Goal: Task Accomplishment & Management: Use online tool/utility

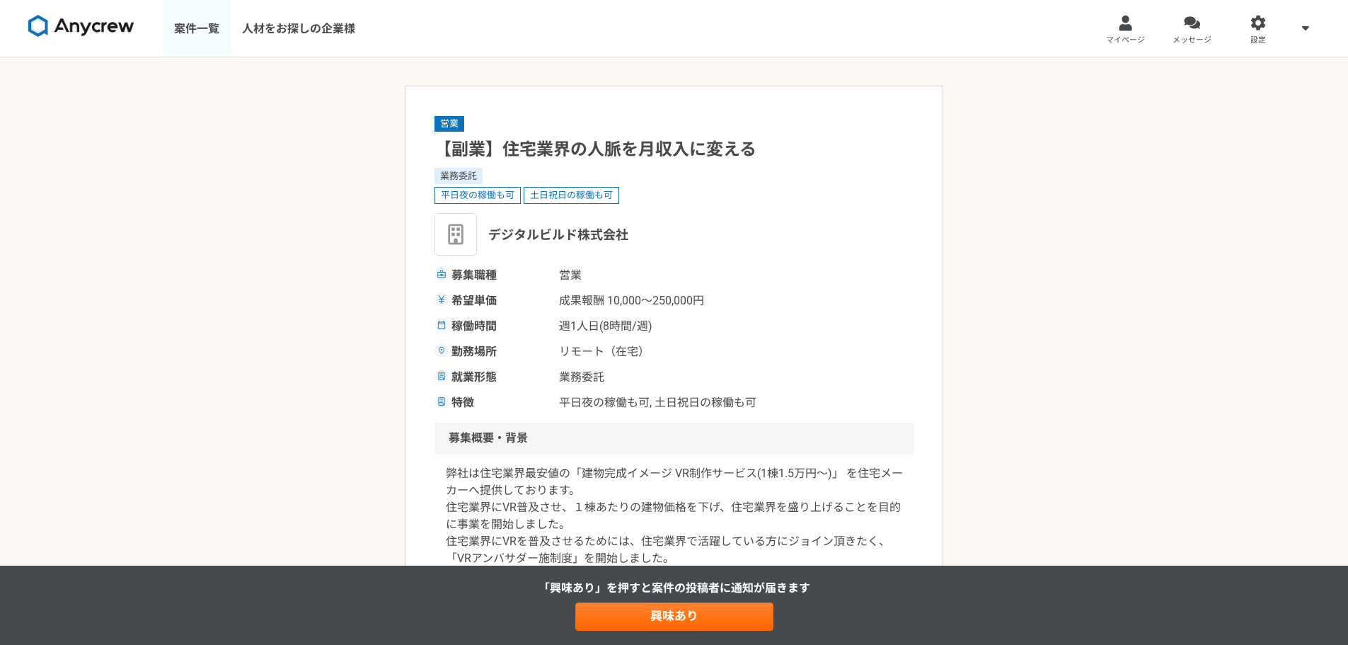
click at [200, 30] on link "案件一覧" at bounding box center [197, 28] width 68 height 57
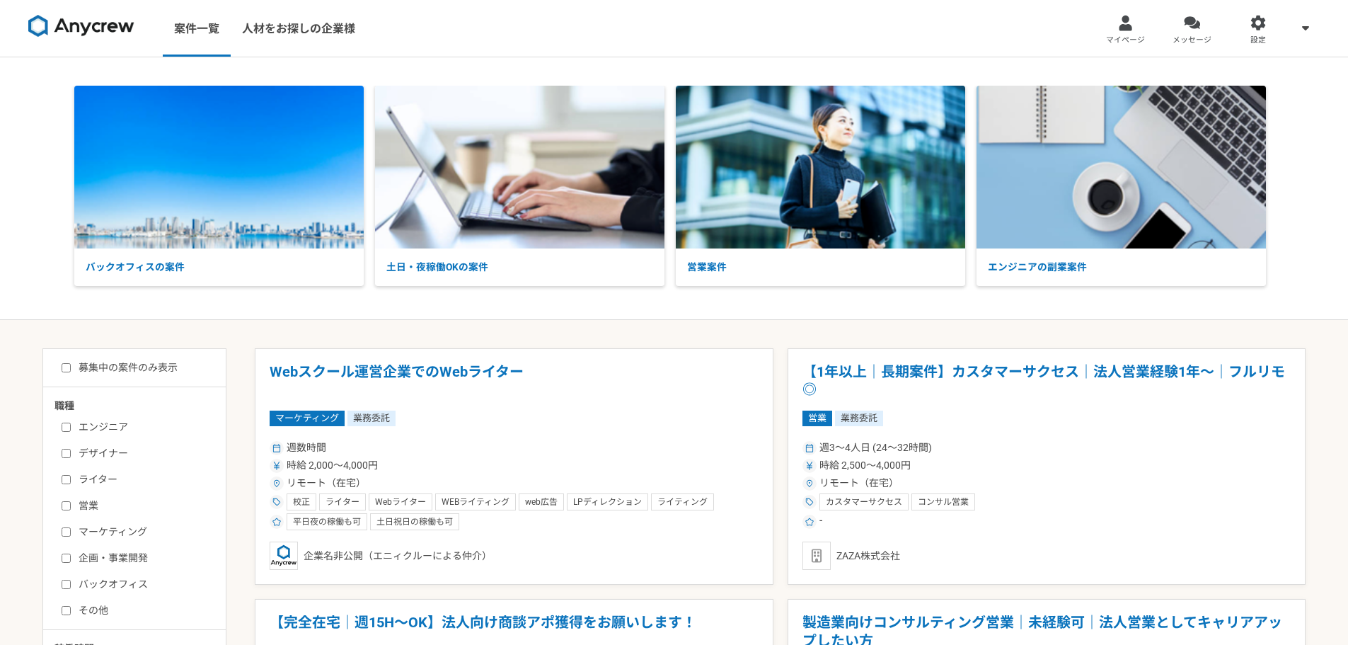
click at [64, 449] on input "デザイナー" at bounding box center [66, 453] width 9 height 9
checkbox input "true"
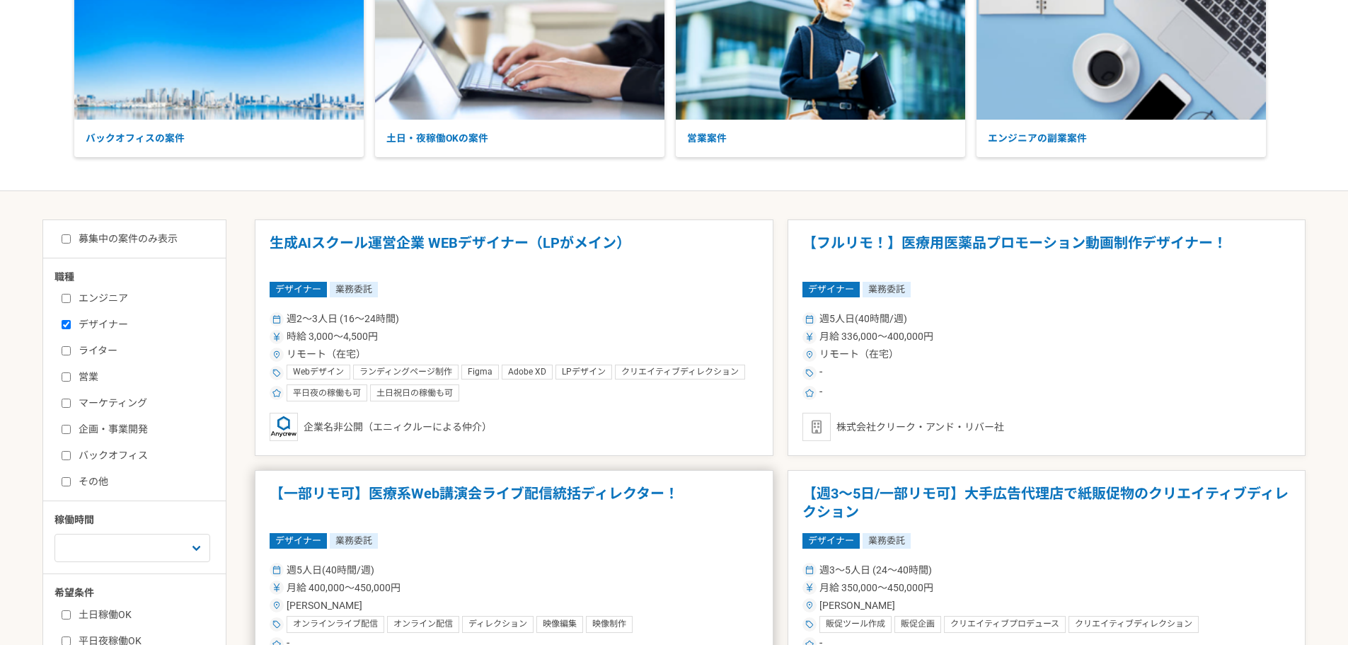
scroll to position [283, 0]
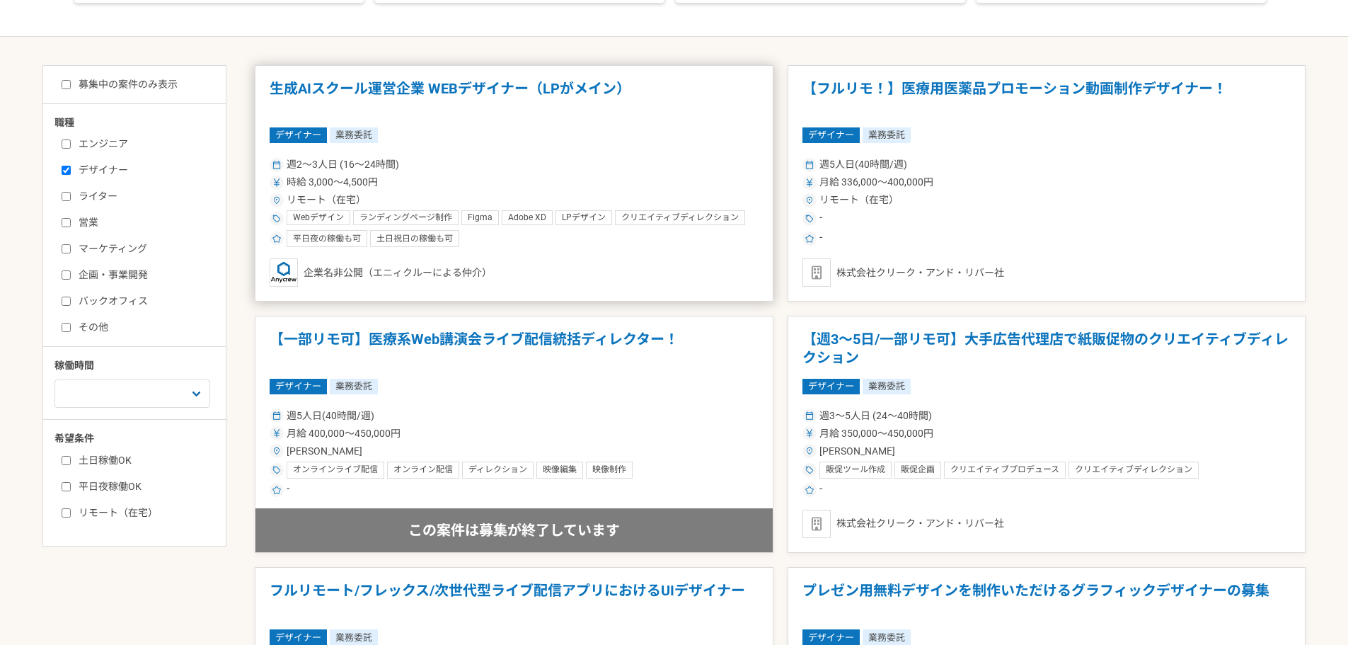
click at [473, 93] on h1 "生成AIスクール運営企業 WEBデザイナー（LPがメイン）" at bounding box center [514, 98] width 489 height 36
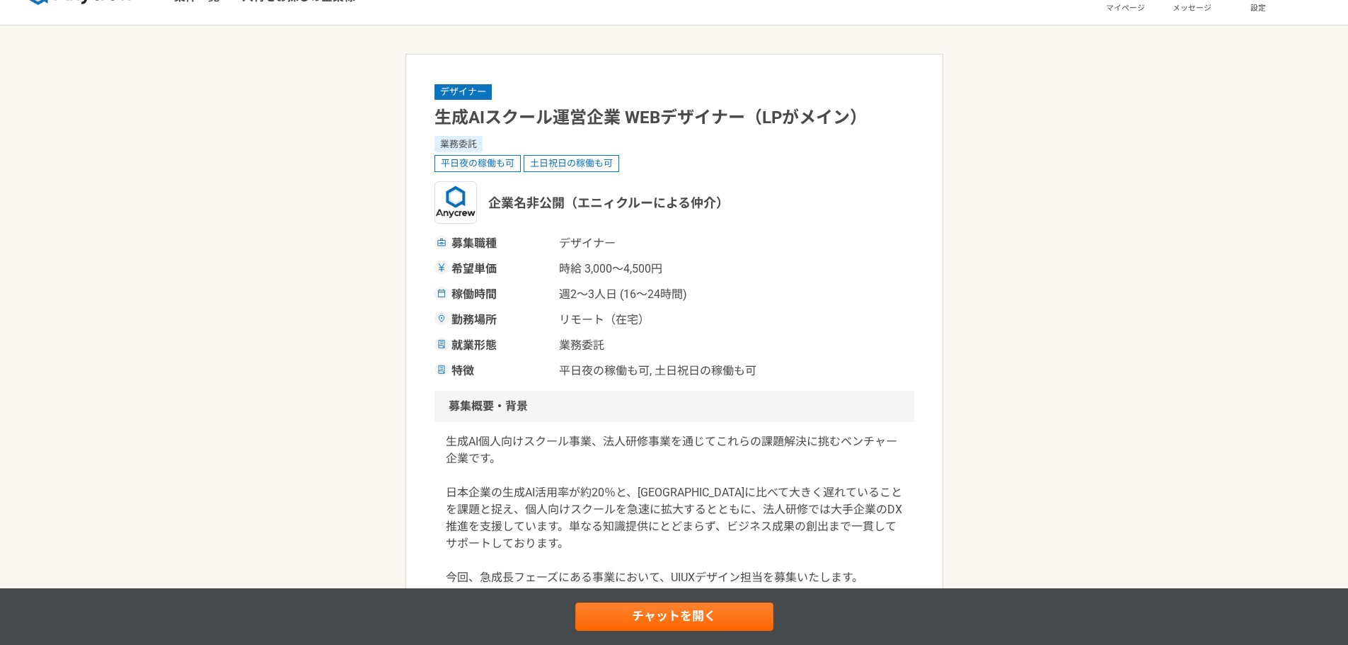
scroll to position [71, 0]
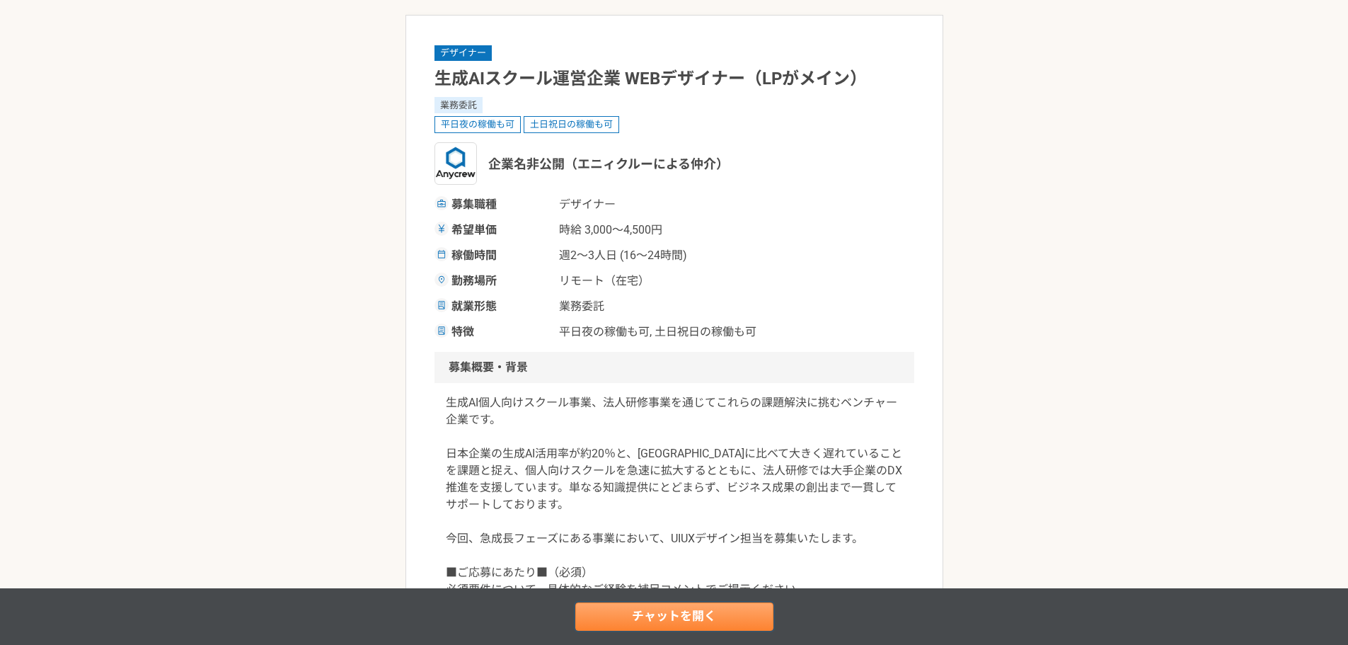
click at [647, 612] on link "チャットを開く" at bounding box center [674, 616] width 198 height 28
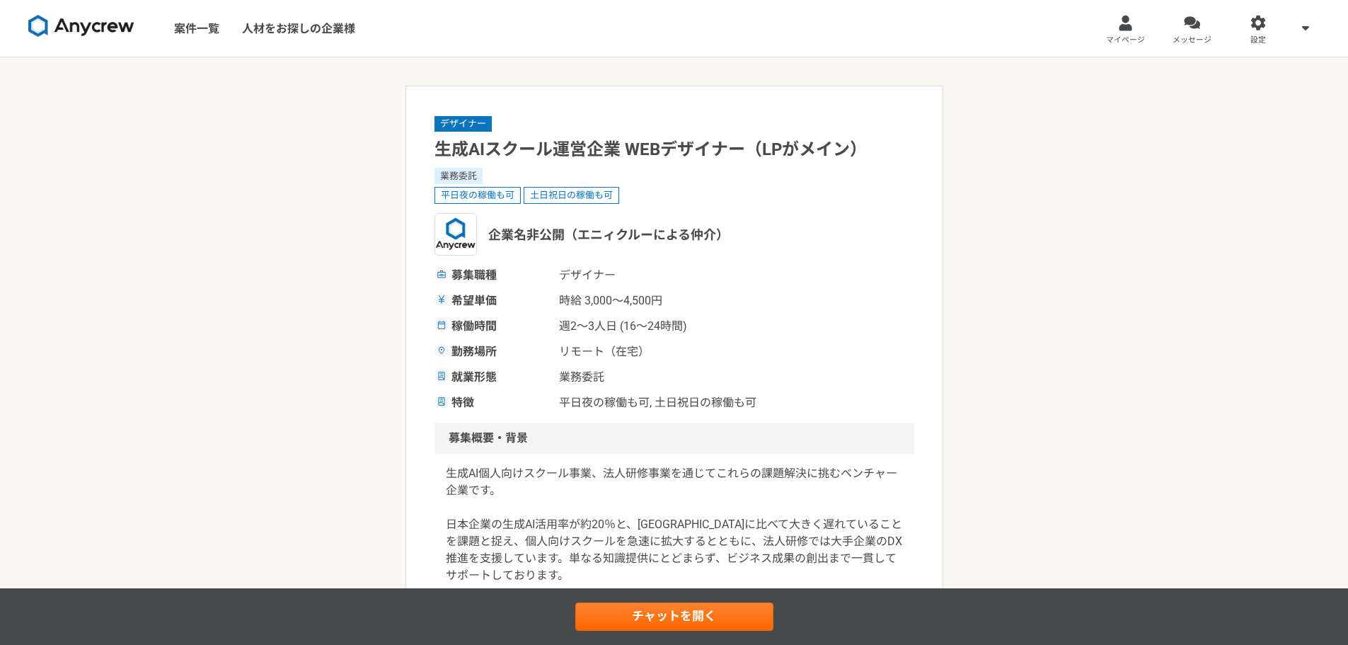
drag, startPoint x: 495, startPoint y: 561, endPoint x: 488, endPoint y: 544, distance: 18.4
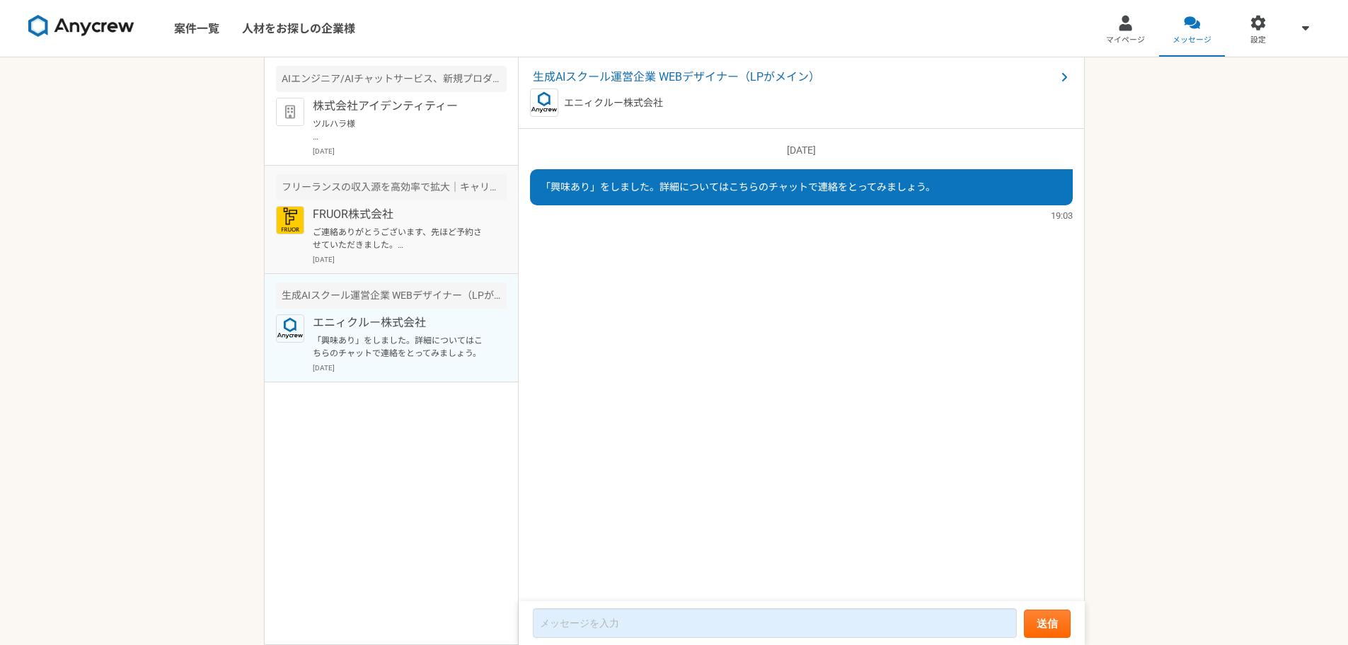
click at [434, 217] on p "FRUOR株式会社" at bounding box center [400, 214] width 175 height 17
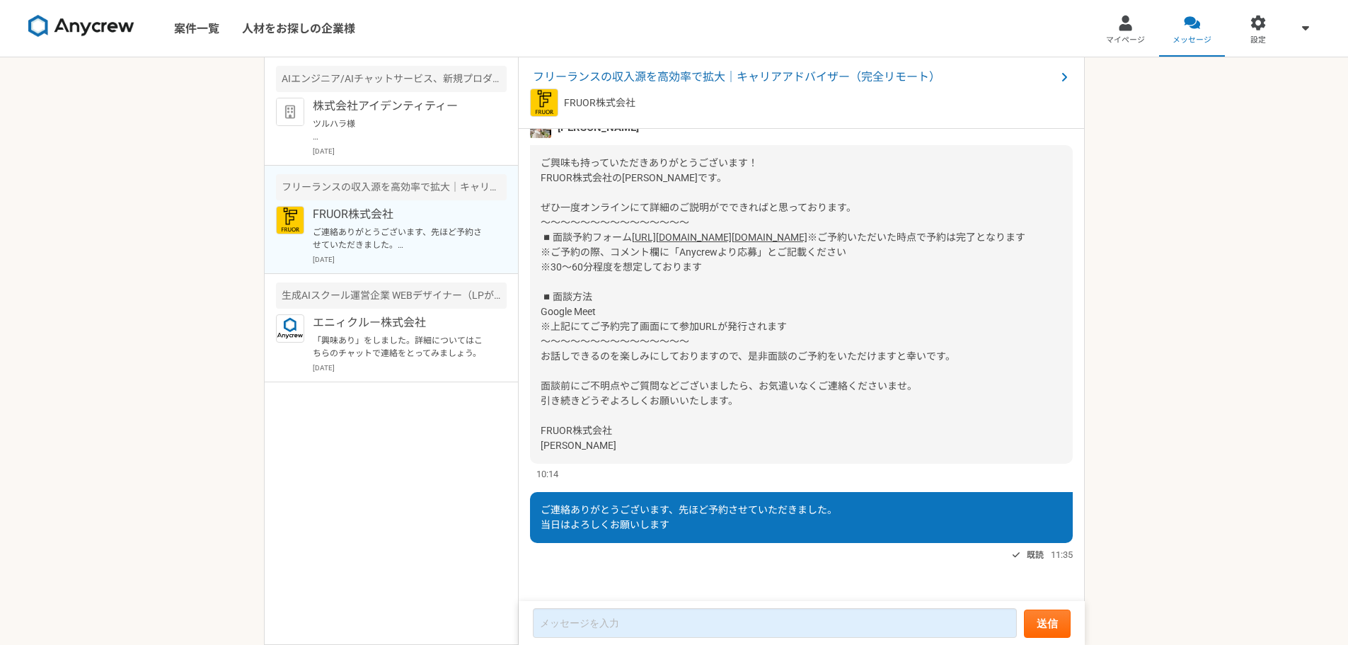
scroll to position [123, 0]
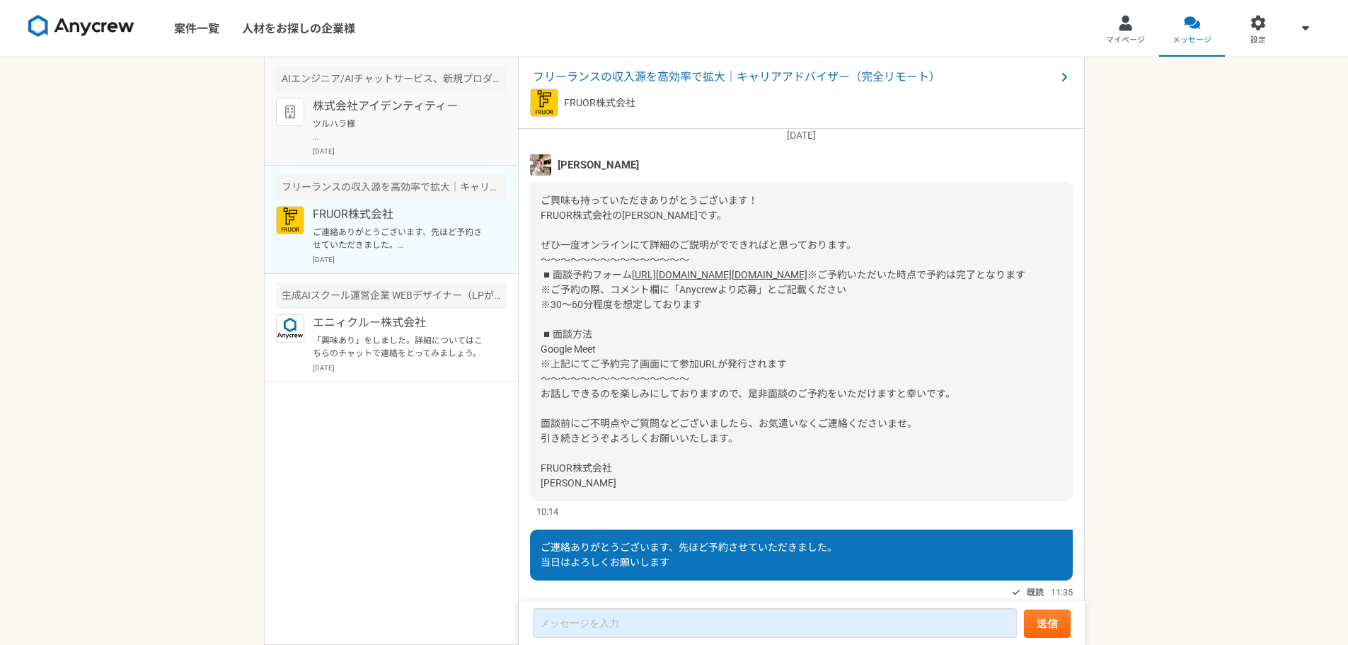
click at [466, 125] on p "ツルハラ様 お世話になります。 株式会社アイデンティティー、テクフリカウンセラーでございます。 ご返信いただきありがとうございます。 ご希望の働き方につきまし…" at bounding box center [400, 129] width 175 height 25
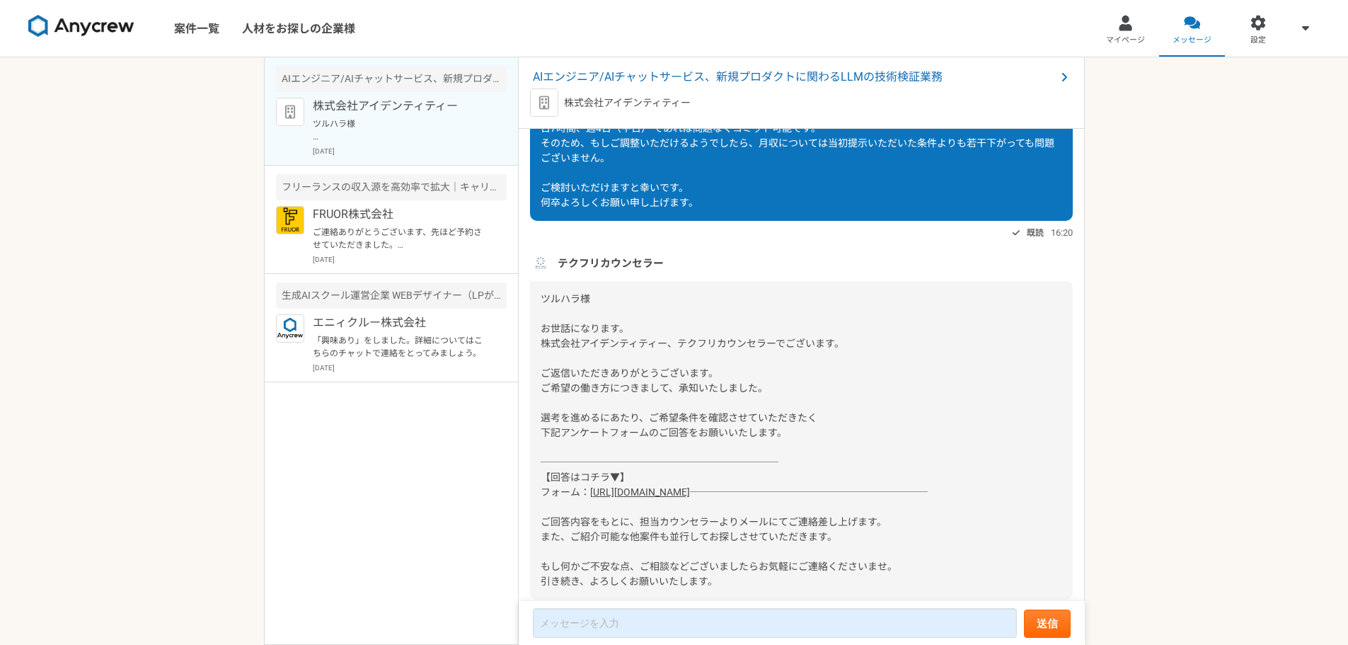
scroll to position [316, 0]
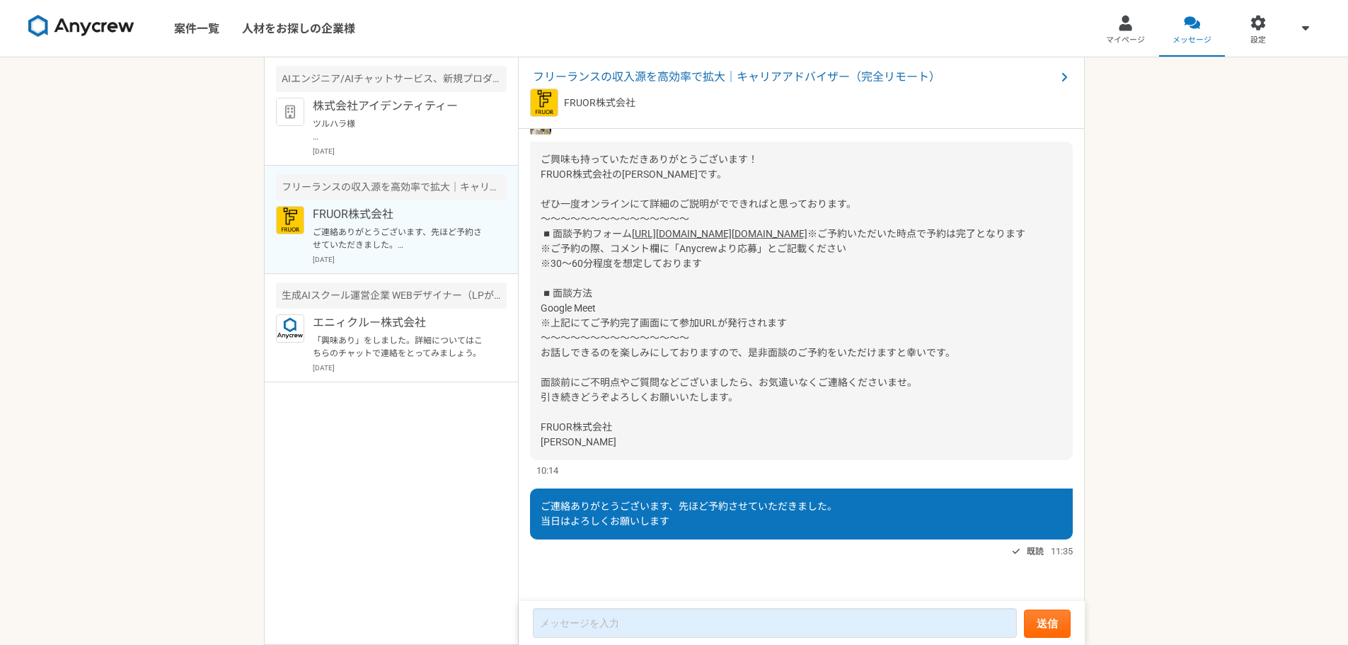
scroll to position [194, 0]
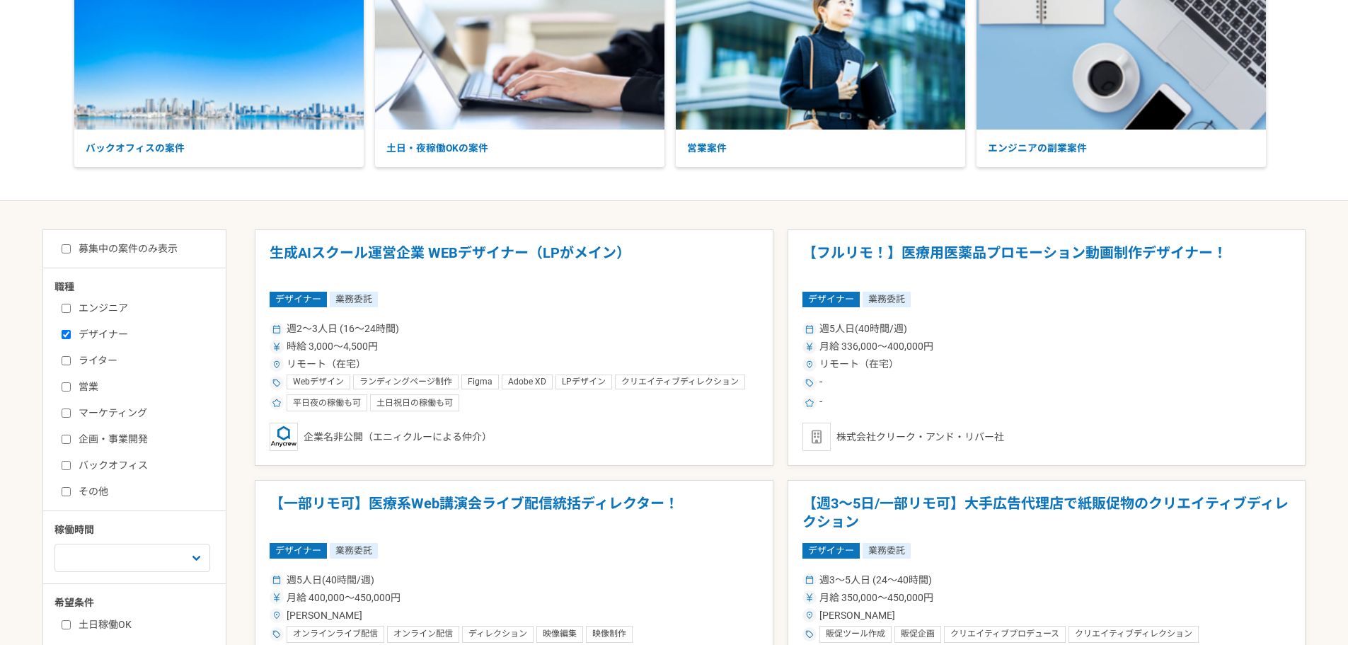
scroll to position [142, 0]
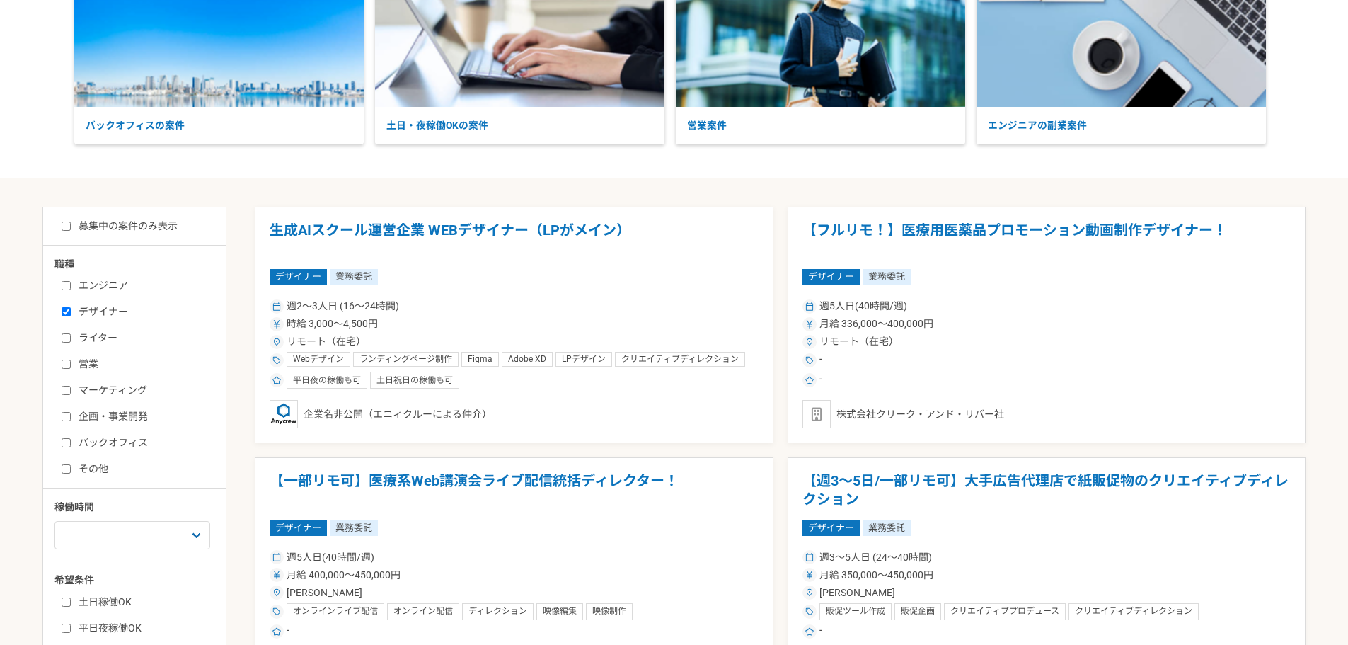
click at [98, 314] on label "デザイナー" at bounding box center [143, 311] width 163 height 15
click at [71, 314] on input "デザイナー" at bounding box center [66, 311] width 9 height 9
checkbox input "false"
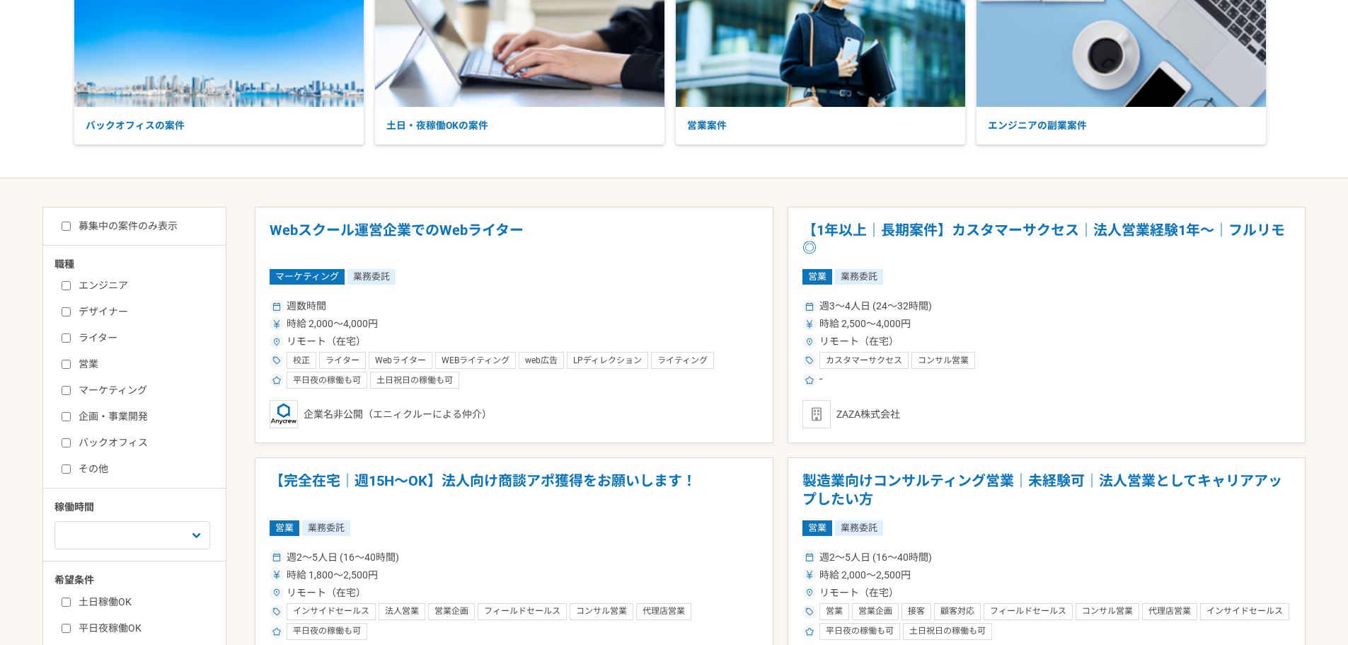
click at [113, 292] on label "エンジニア" at bounding box center [143, 285] width 163 height 15
click at [71, 290] on input "エンジニア" at bounding box center [66, 285] width 9 height 9
checkbox input "true"
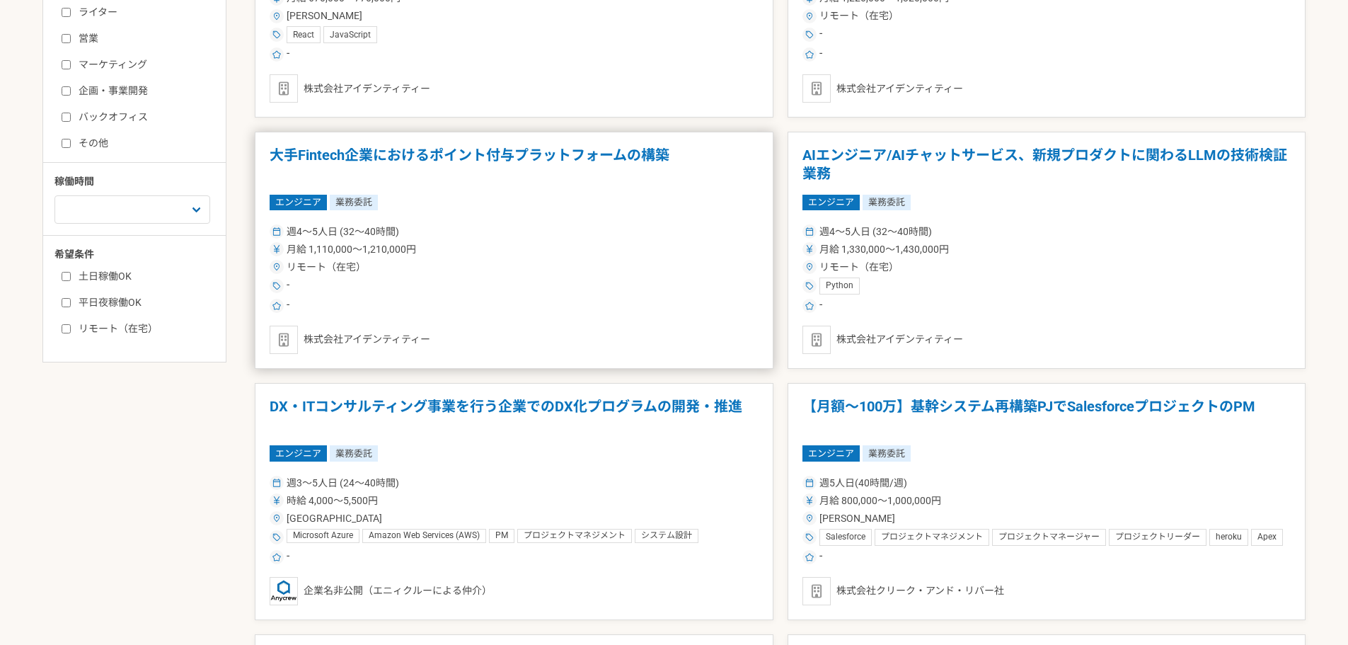
scroll to position [566, 0]
